Goal: Information Seeking & Learning: Learn about a topic

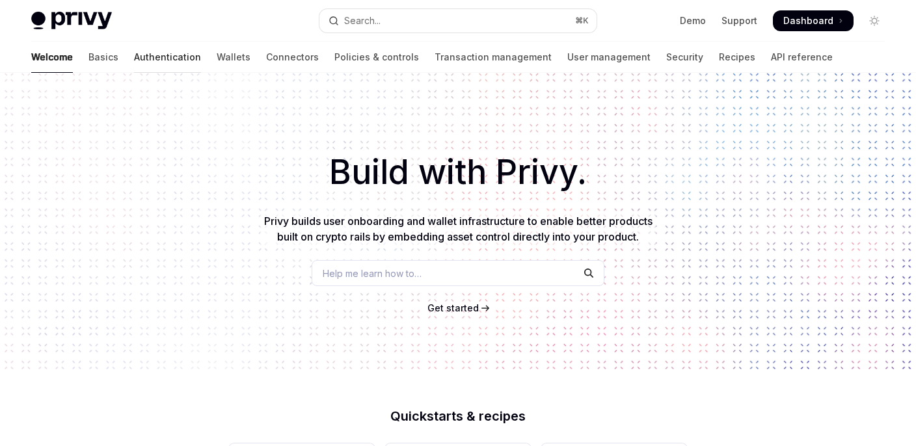
click at [134, 51] on link "Authentication" at bounding box center [167, 57] width 67 height 31
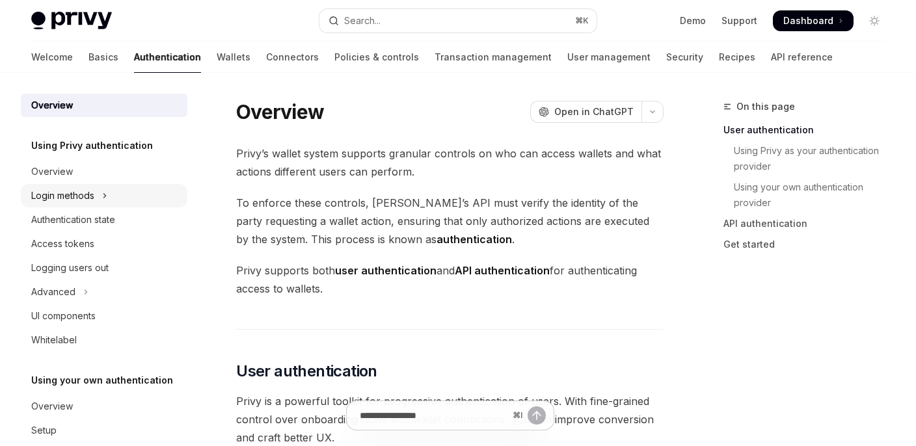
click at [131, 196] on button "Login methods" at bounding box center [104, 195] width 166 height 23
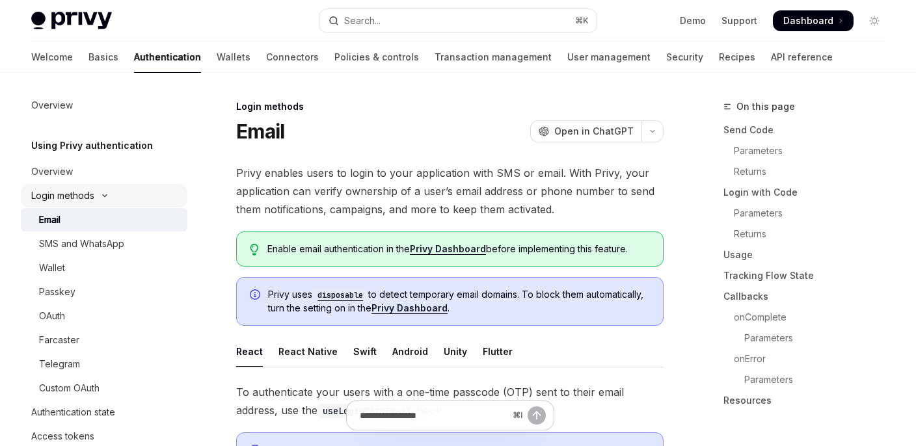
type textarea "*"
